Goal: Transaction & Acquisition: Obtain resource

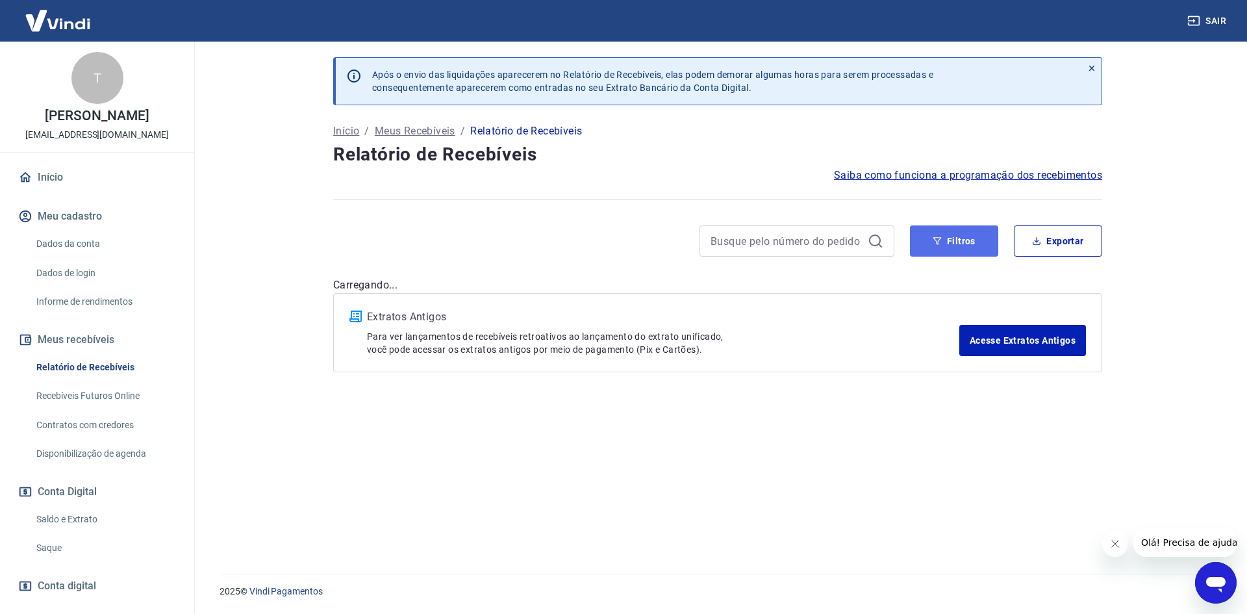
click at [940, 235] on button "Filtros" at bounding box center [954, 240] width 88 height 31
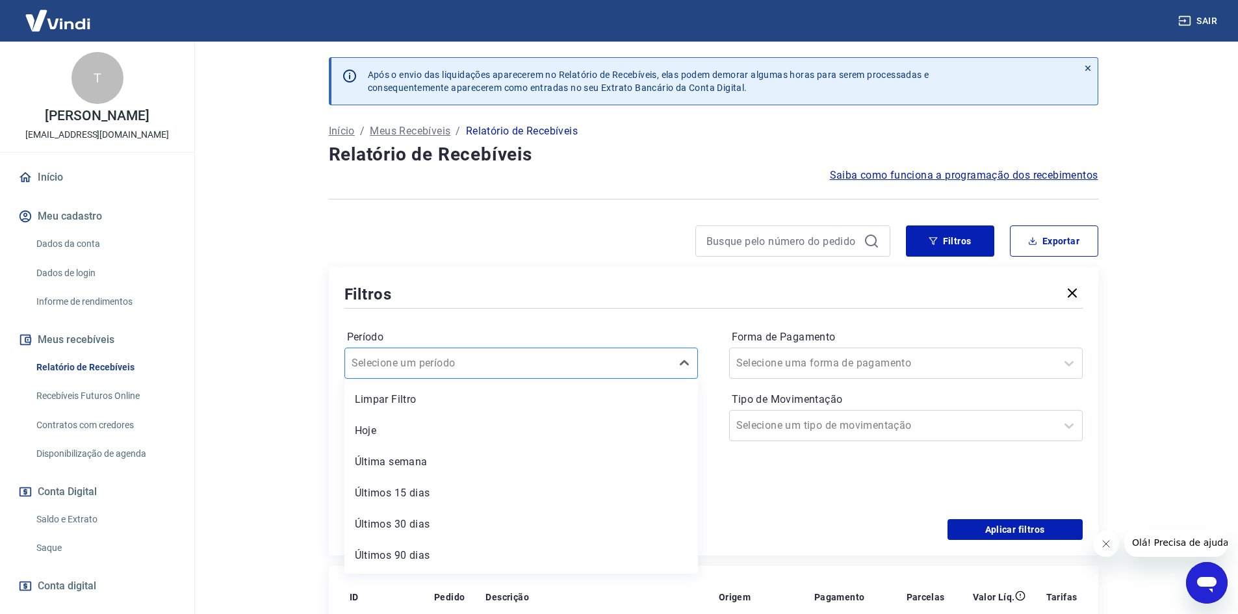
click at [506, 361] on div at bounding box center [507, 363] width 313 height 18
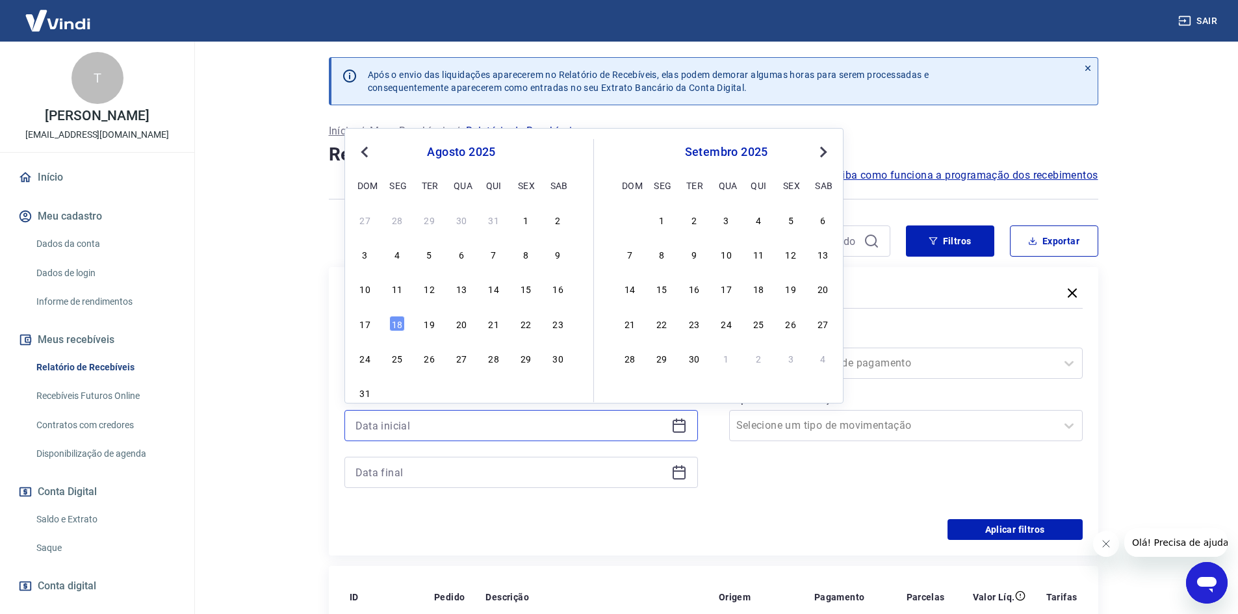
click at [449, 428] on input at bounding box center [510, 425] width 311 height 19
click at [360, 156] on button "Previous Month" at bounding box center [365, 152] width 16 height 16
click at [429, 218] on div "1" at bounding box center [430, 220] width 16 height 16
type input "01/07/2025"
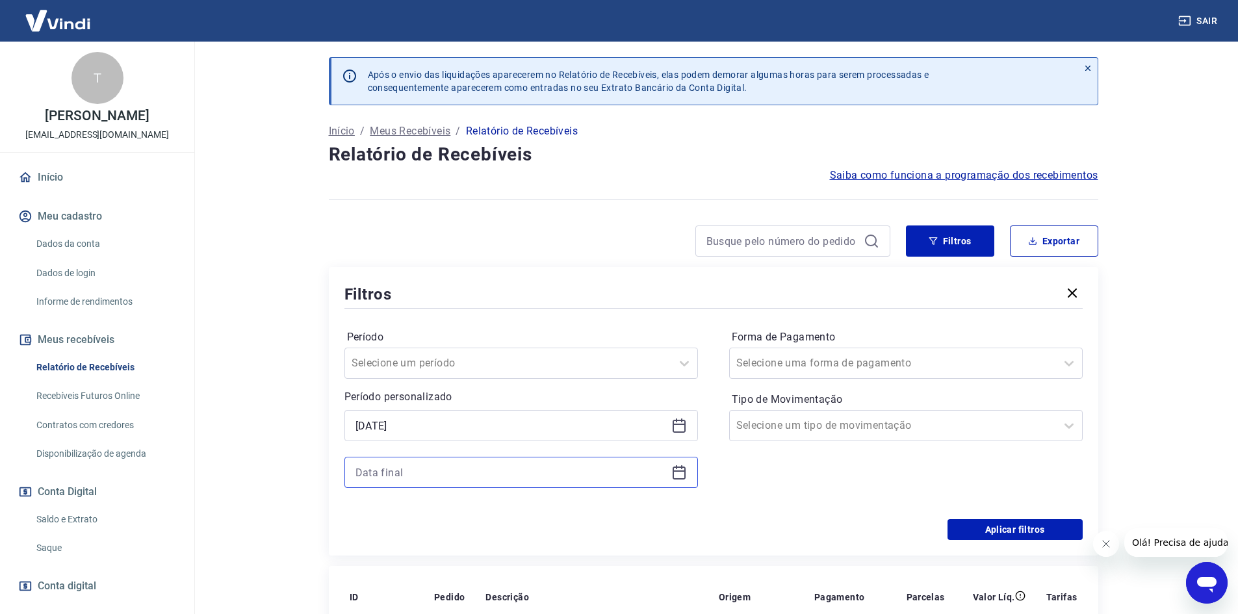
click at [448, 472] on input at bounding box center [510, 472] width 311 height 19
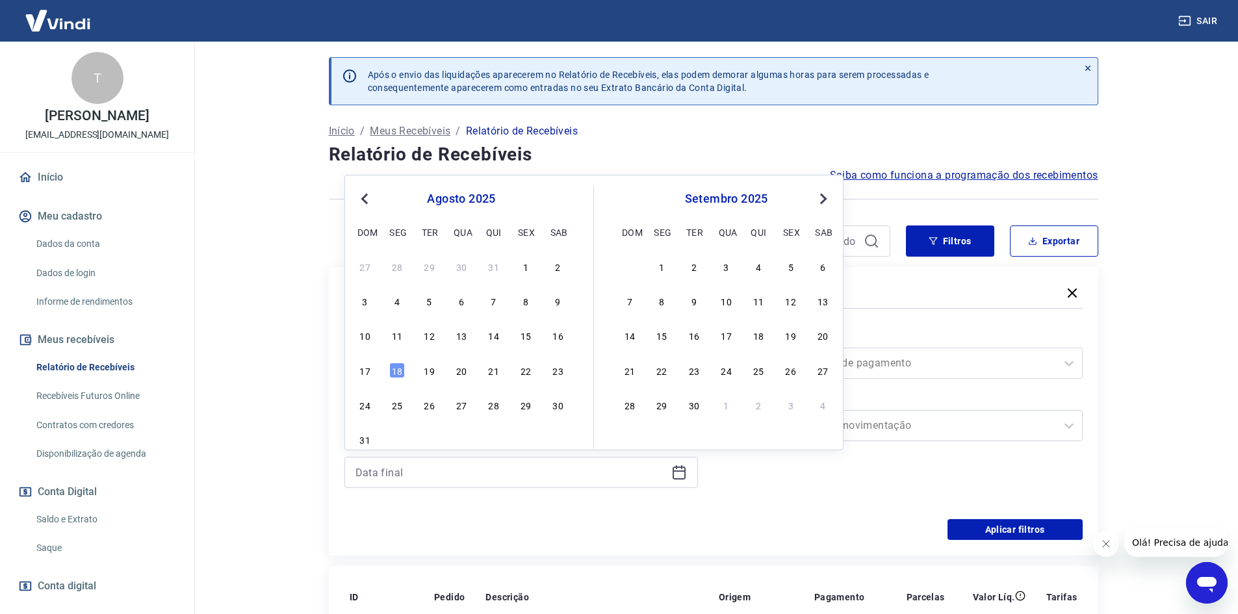
click at [361, 201] on button "Previous Month" at bounding box center [365, 199] width 16 height 16
click at [490, 411] on div "31" at bounding box center [494, 405] width 16 height 16
type input "31/07/2025"
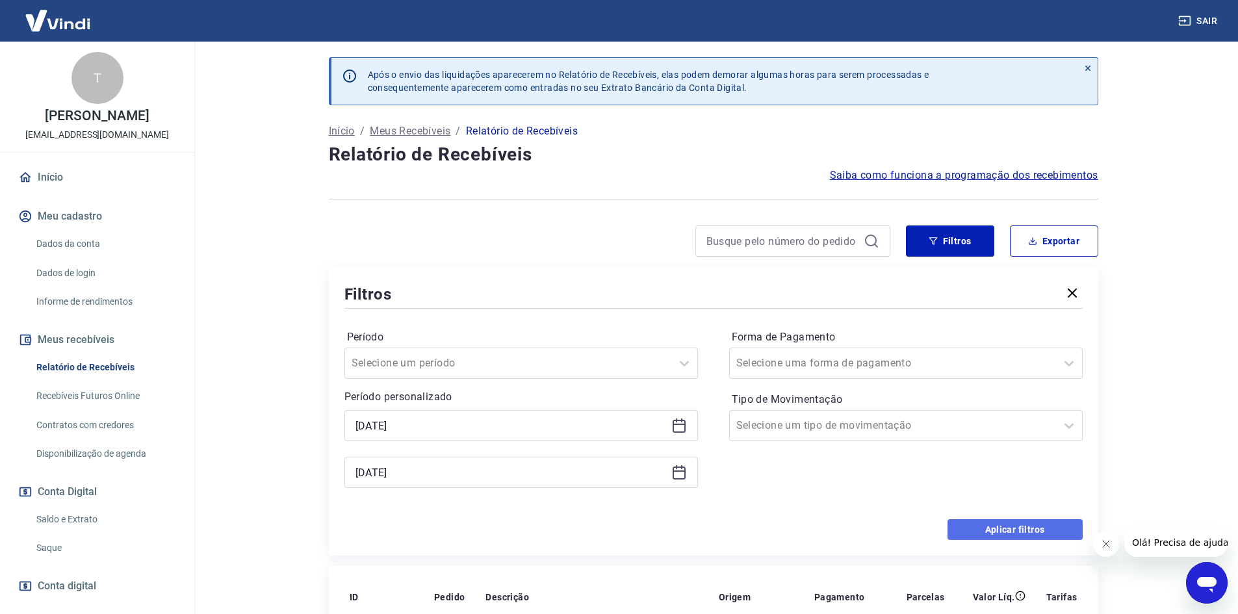
click at [987, 528] on button "Aplicar filtros" at bounding box center [1014, 529] width 135 height 21
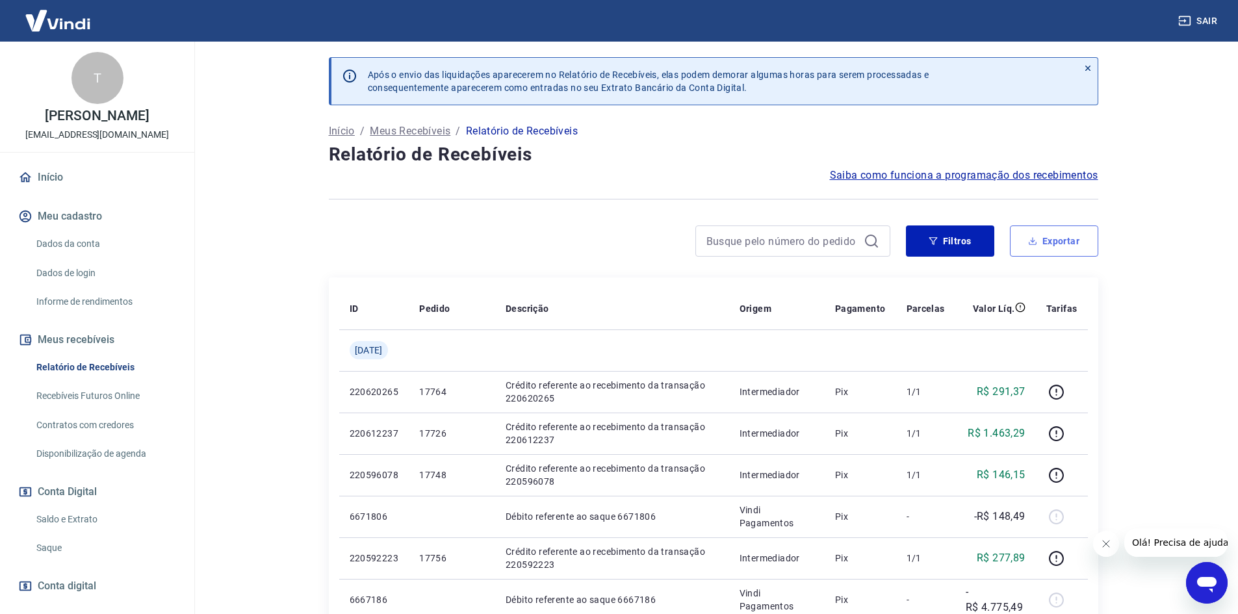
click at [1080, 238] on button "Exportar" at bounding box center [1054, 240] width 88 height 31
type input "01/07/2025"
type input "31/07/2025"
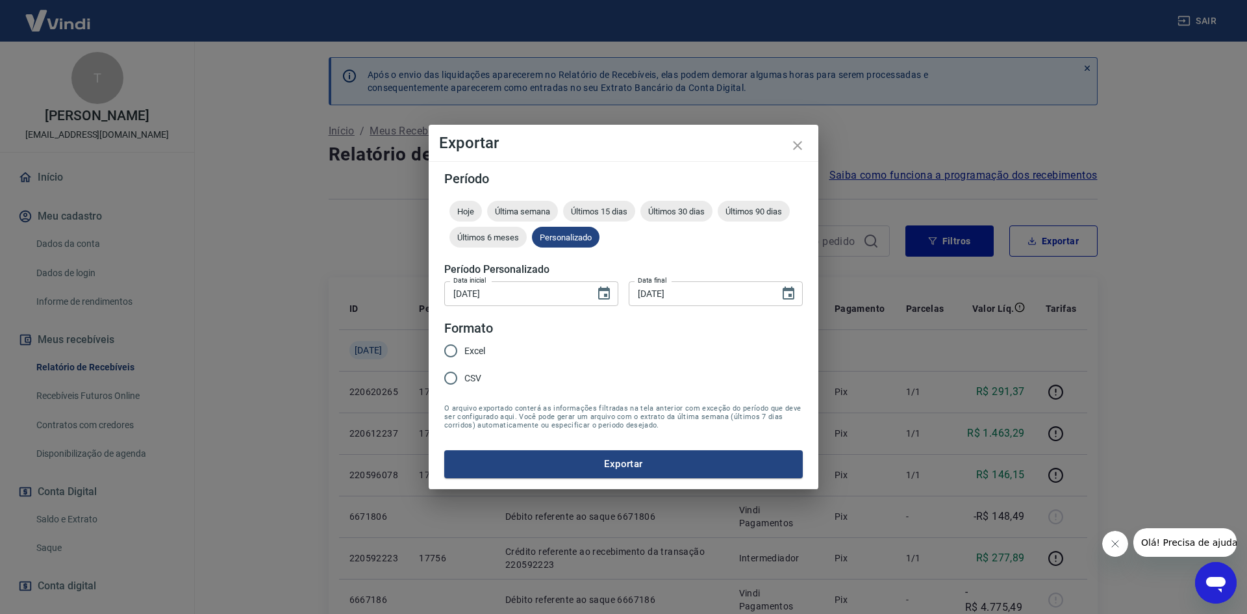
drag, startPoint x: 471, startPoint y: 352, endPoint x: 485, endPoint y: 356, distance: 14.8
click at [472, 352] on span "Excel" at bounding box center [474, 351] width 21 height 14
click at [464, 352] on input "Excel" at bounding box center [450, 350] width 27 height 27
radio input "true"
click at [594, 458] on button "Exportar" at bounding box center [623, 463] width 359 height 27
